Goal: Transaction & Acquisition: Purchase product/service

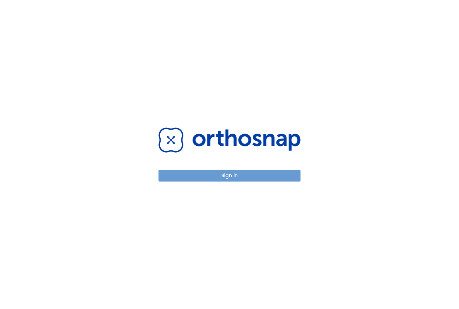
click at [208, 176] on button "Sign in" at bounding box center [229, 176] width 142 height 12
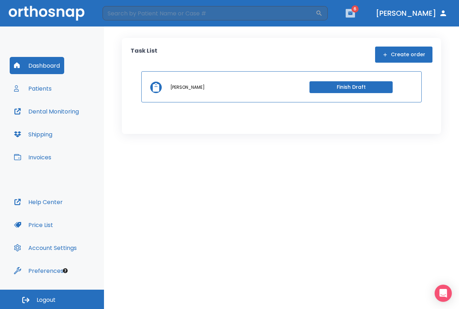
click at [352, 14] on icon "button" at bounding box center [350, 12] width 4 height 3
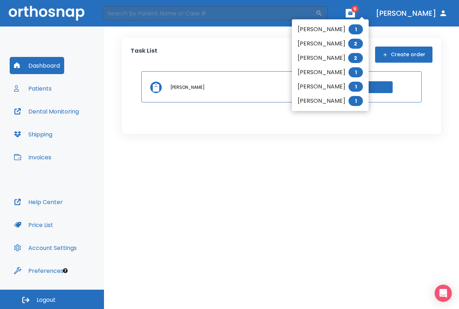
drag, startPoint x: 230, startPoint y: 38, endPoint x: 17, endPoint y: 66, distance: 214.2
click at [221, 38] on div at bounding box center [229, 154] width 459 height 309
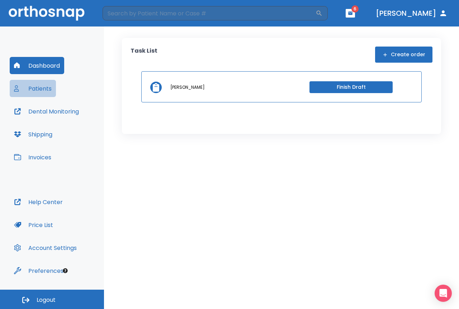
click at [37, 90] on button "Patients" at bounding box center [33, 88] width 46 height 17
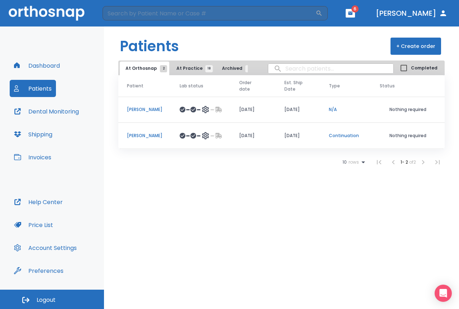
click at [190, 68] on span "At Practice 18" at bounding box center [192, 68] width 33 height 6
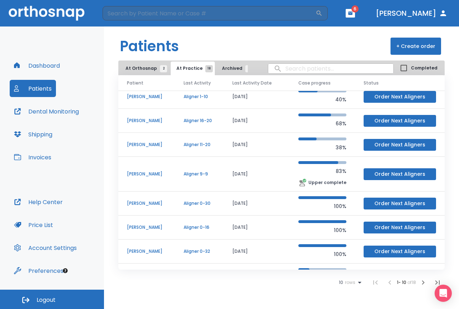
scroll to position [72, 0]
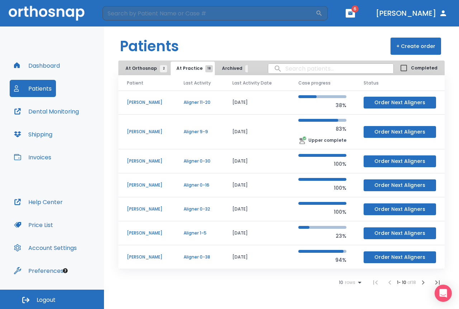
click at [353, 283] on span "rows" at bounding box center [349, 282] width 12 height 5
click at [349, 274] on li "25" at bounding box center [347, 274] width 19 height 18
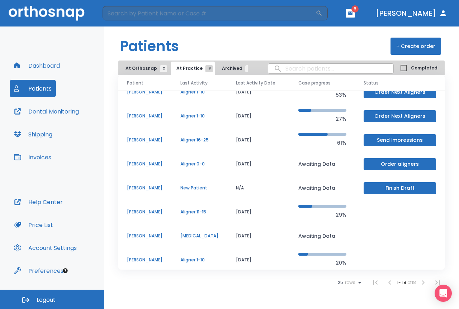
scroll to position [264, 0]
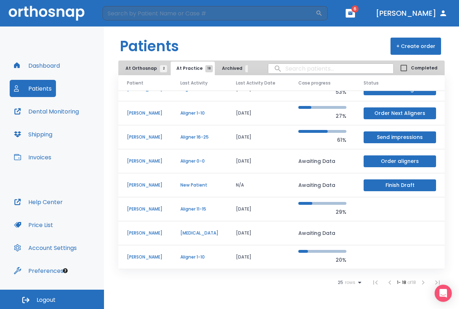
click at [150, 258] on p "[PERSON_NAME]" at bounding box center [145, 257] width 36 height 6
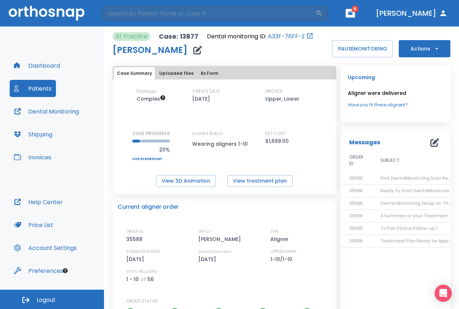
click at [401, 178] on span "First DentalMonitoring Scan Reminder!" at bounding box center [422, 178] width 85 height 6
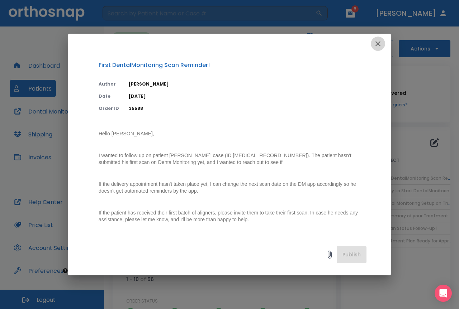
click at [379, 42] on icon "button" at bounding box center [377, 43] width 9 height 9
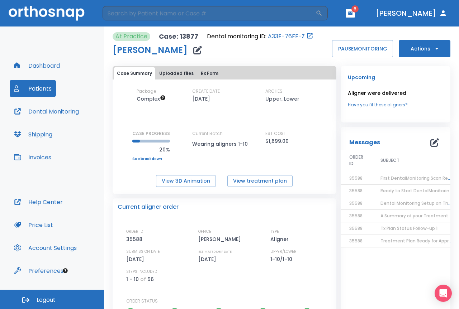
click at [419, 53] on button "Actions" at bounding box center [424, 48] width 52 height 17
click at [336, 73] on div at bounding box center [229, 154] width 459 height 309
click at [53, 113] on button "Dental Monitoring" at bounding box center [46, 111] width 73 height 17
click at [425, 46] on button "Actions" at bounding box center [424, 48] width 52 height 17
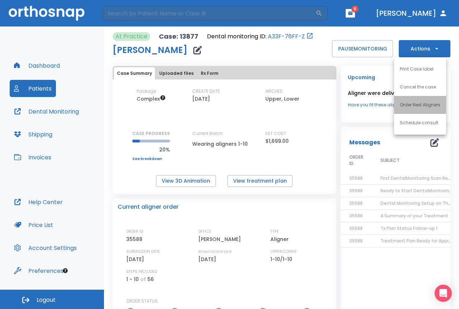
click at [416, 103] on p "Order Next Aligners" at bounding box center [419, 105] width 40 height 6
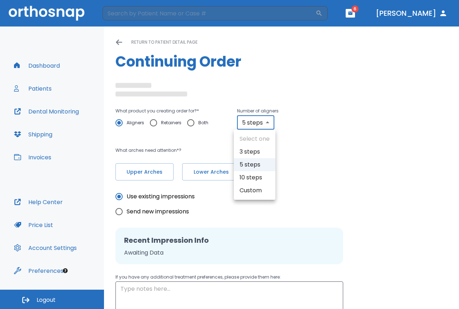
click at [265, 123] on body "​ 6 [PERSON_NAME] Dashboard Patients Dental Monitoring Shipping Invoices Help C…" at bounding box center [229, 154] width 459 height 309
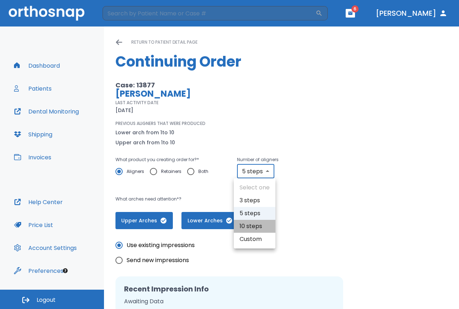
click at [250, 228] on li "10 steps" at bounding box center [255, 226] width 42 height 13
type input "10"
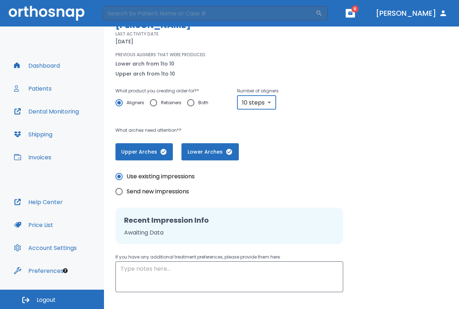
scroll to position [72, 0]
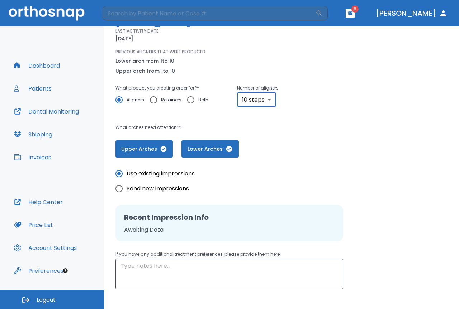
click at [153, 100] on input "Retainers" at bounding box center [153, 99] width 15 height 15
radio input "true"
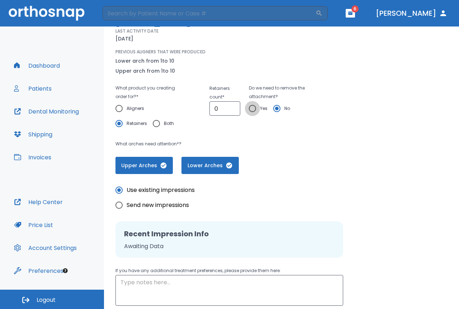
click at [252, 107] on input "Yes" at bounding box center [252, 108] width 15 height 15
radio input "true"
click at [276, 109] on input "No" at bounding box center [276, 108] width 15 height 15
radio input "true"
click at [231, 107] on input "1" at bounding box center [224, 108] width 31 height 14
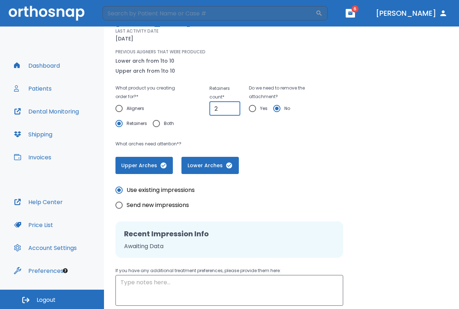
click at [231, 107] on input "2" at bounding box center [224, 108] width 31 height 14
click at [231, 107] on input "3" at bounding box center [224, 108] width 31 height 14
click at [231, 107] on input "4" at bounding box center [224, 108] width 31 height 14
click at [231, 107] on input "5" at bounding box center [224, 108] width 31 height 14
click at [231, 107] on input "6" at bounding box center [224, 108] width 31 height 14
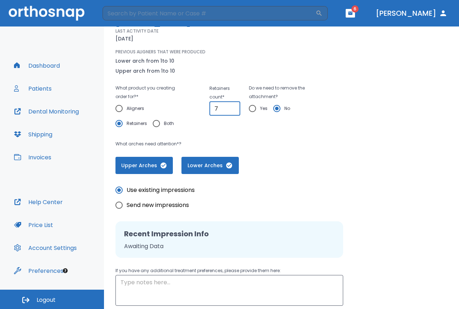
click at [231, 107] on input "7" at bounding box center [224, 108] width 31 height 14
click at [231, 107] on input "8" at bounding box center [224, 108] width 31 height 14
click at [231, 107] on input "9" at bounding box center [224, 108] width 31 height 14
type input "10"
click at [231, 107] on input "10" at bounding box center [224, 108] width 31 height 14
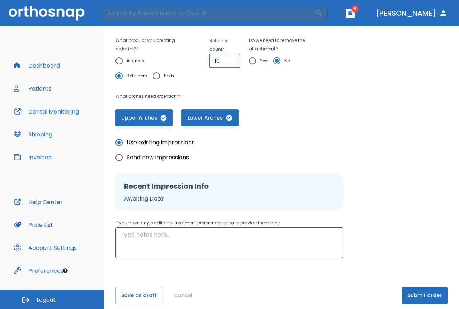
scroll to position [126, 0]
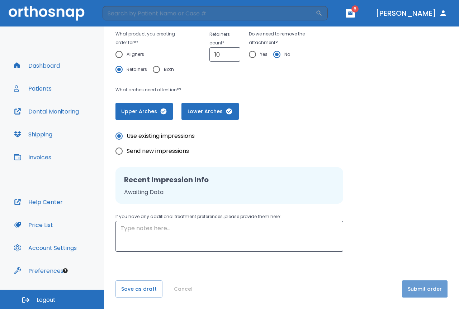
click at [420, 286] on button "Submit order" at bounding box center [425, 289] width 46 height 17
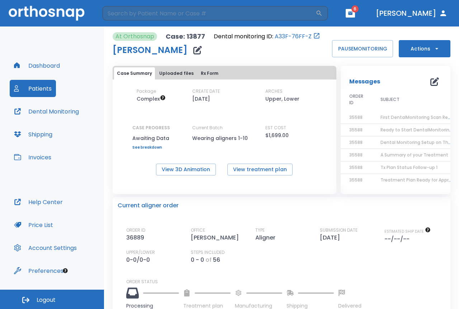
click at [398, 116] on span "First DentalMonitoring Scan Reminder!" at bounding box center [422, 117] width 85 height 6
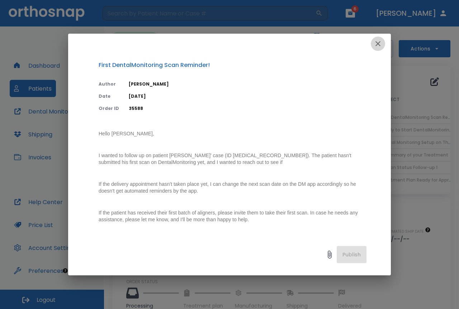
click at [373, 45] on button "button" at bounding box center [377, 44] width 14 height 14
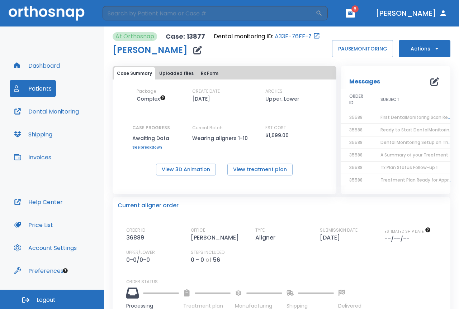
click at [391, 130] on span "Ready to Start DentalMonitoring!" at bounding box center [416, 130] width 73 height 6
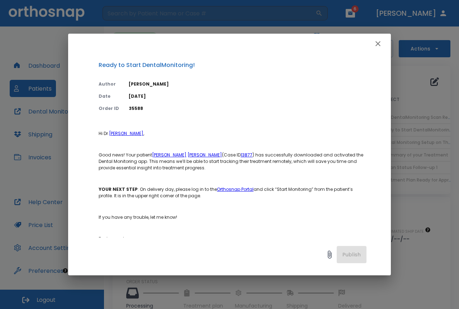
click at [375, 45] on icon "button" at bounding box center [377, 43] width 9 height 9
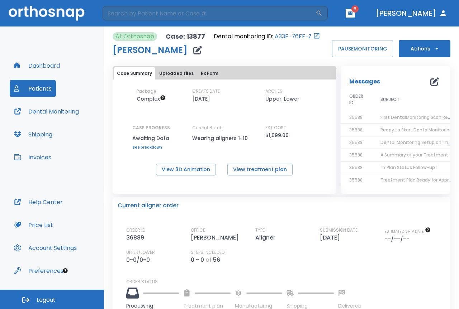
click at [355, 13] on button "button" at bounding box center [349, 13] width 9 height 9
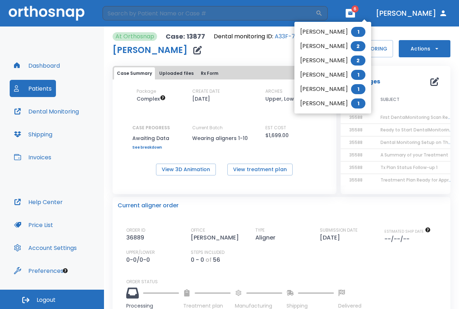
click at [265, 45] on div at bounding box center [229, 154] width 459 height 309
